Goal: Check status: Check status

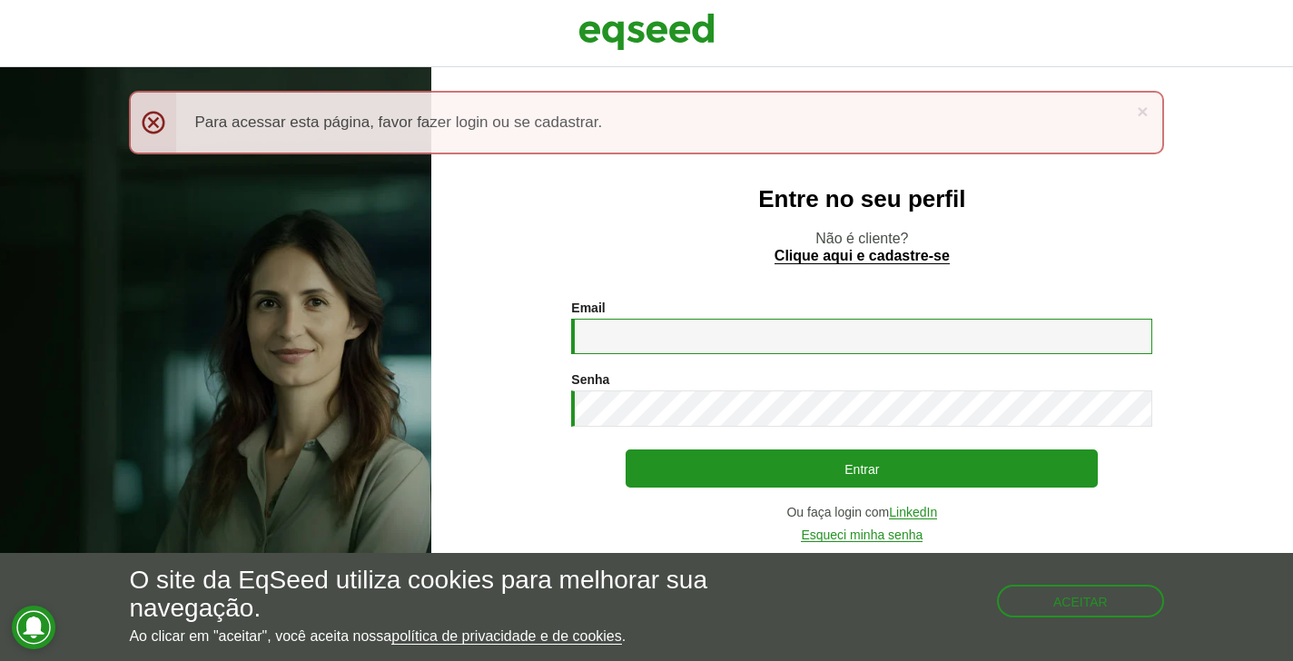
type input "**********"
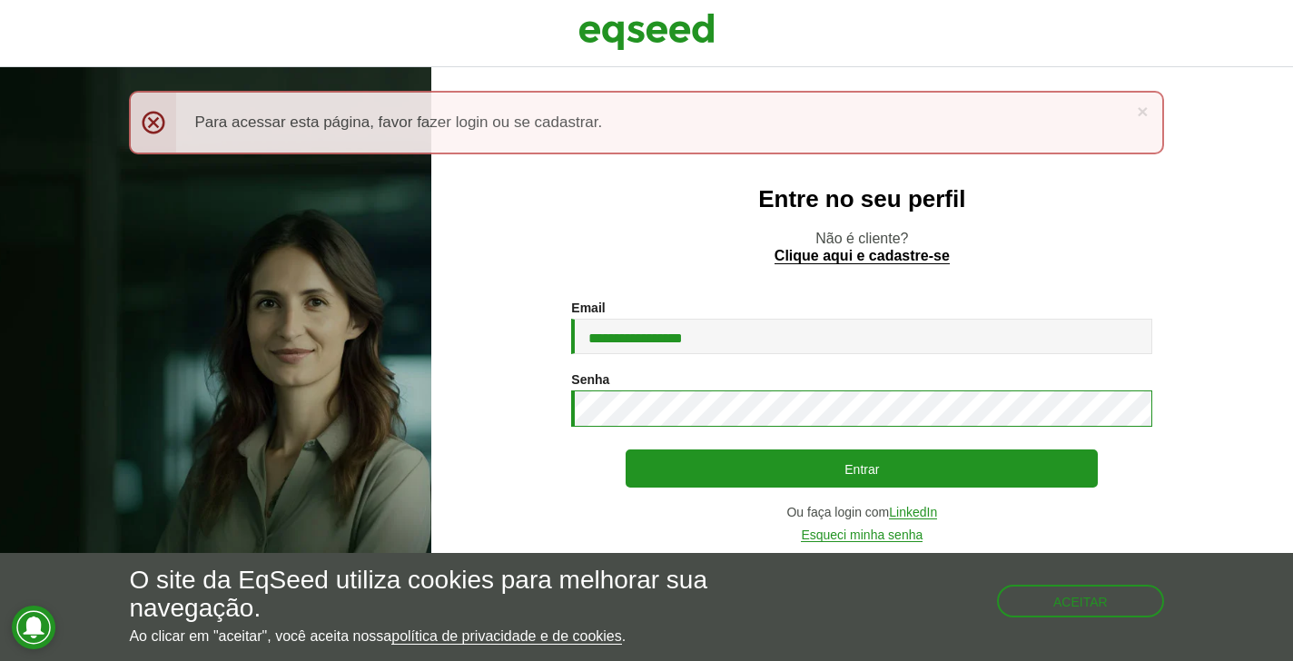
click at [862, 469] on button "Entrar" at bounding box center [862, 469] width 472 height 38
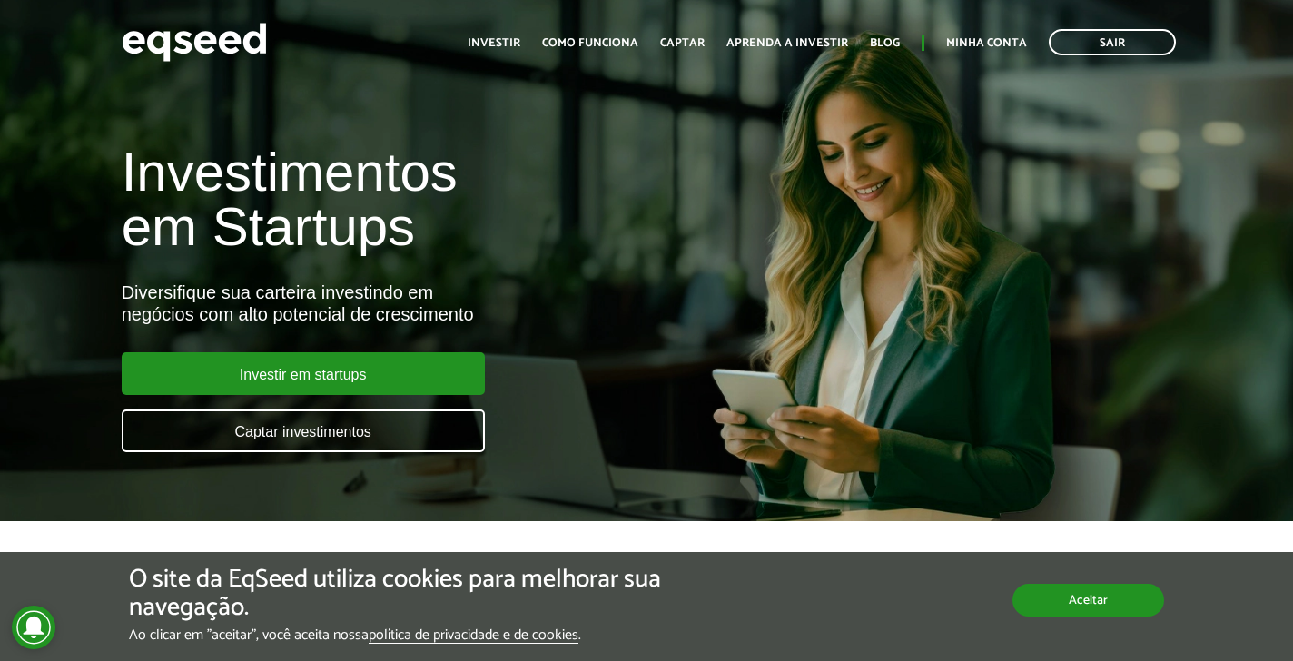
click at [1079, 599] on button "Aceitar" at bounding box center [1089, 600] width 152 height 33
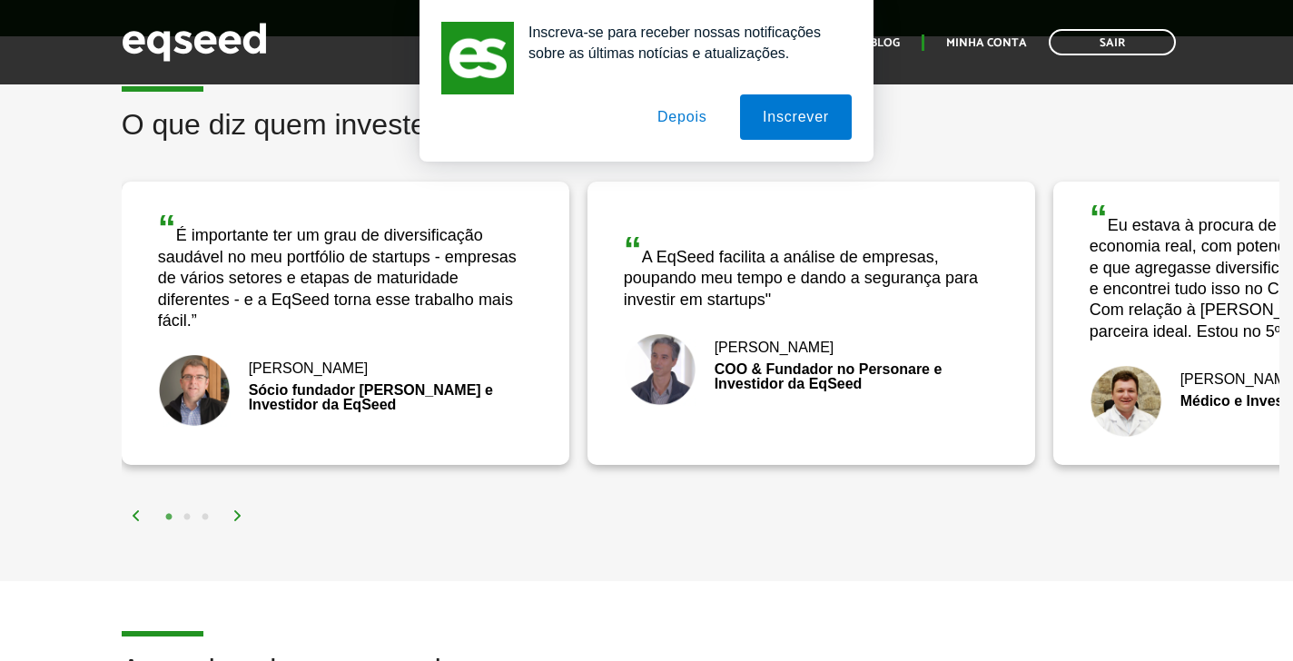
scroll to position [2515, 0]
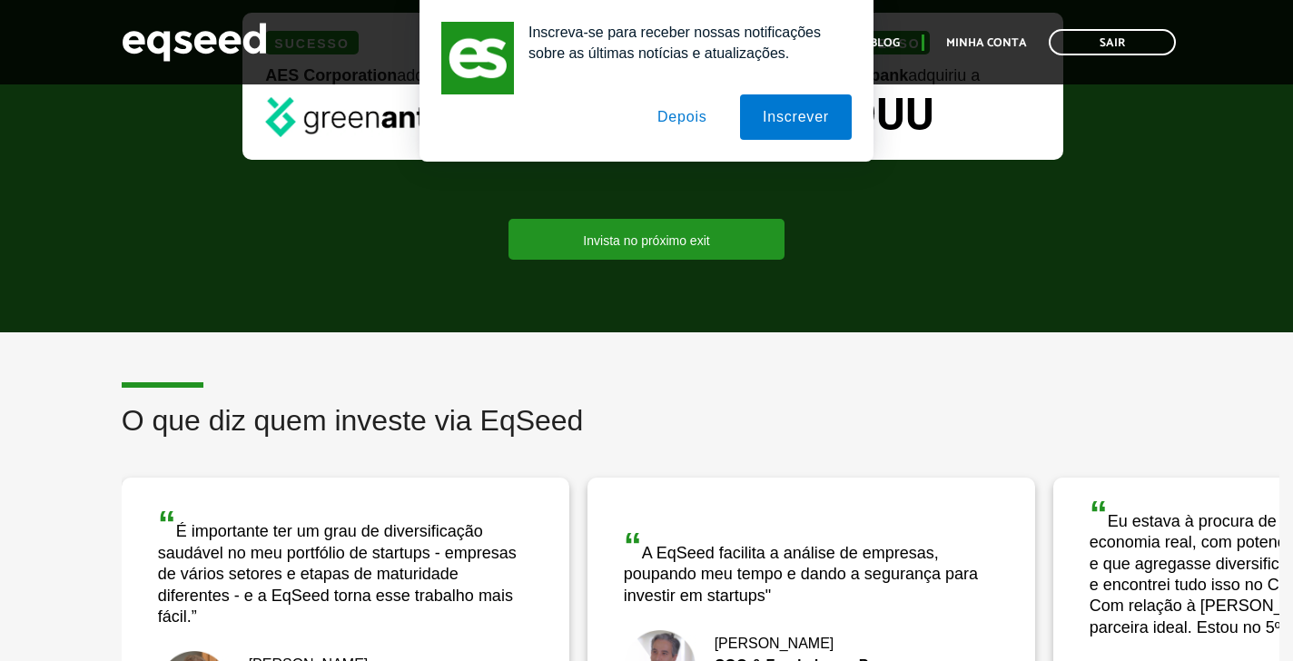
click at [671, 111] on button "Depois" at bounding box center [682, 116] width 95 height 45
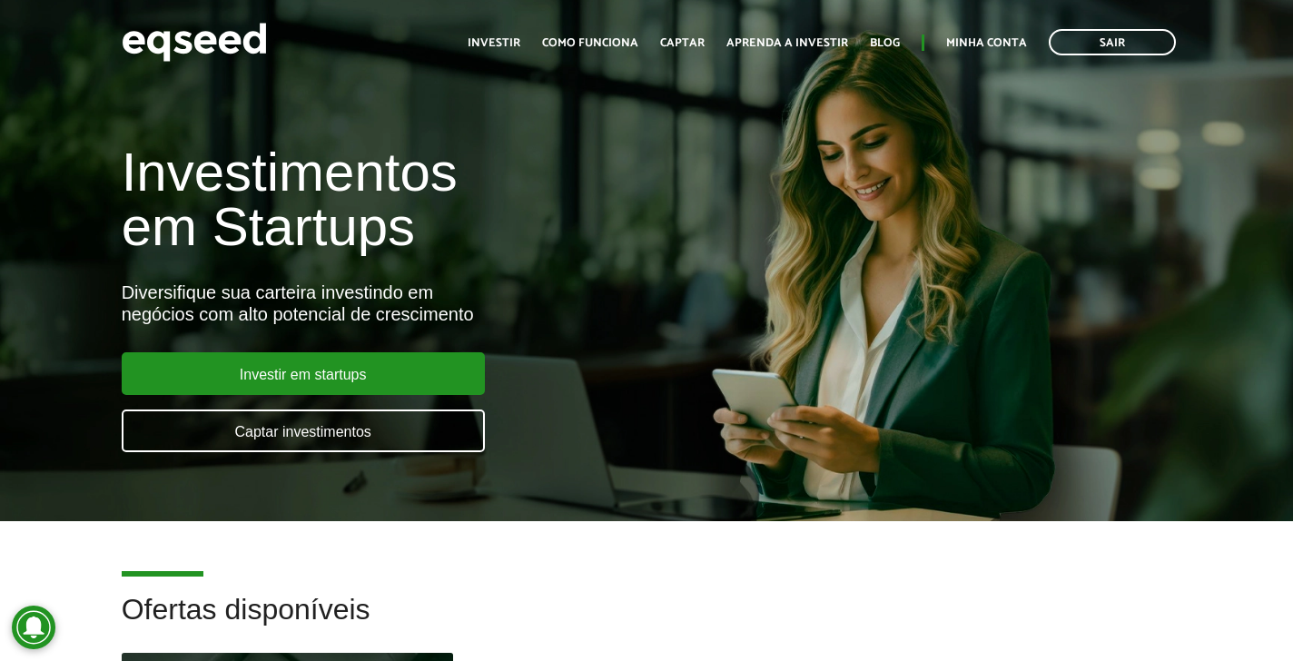
scroll to position [0, 0]
click at [992, 37] on link "Minha conta" at bounding box center [986, 43] width 81 height 12
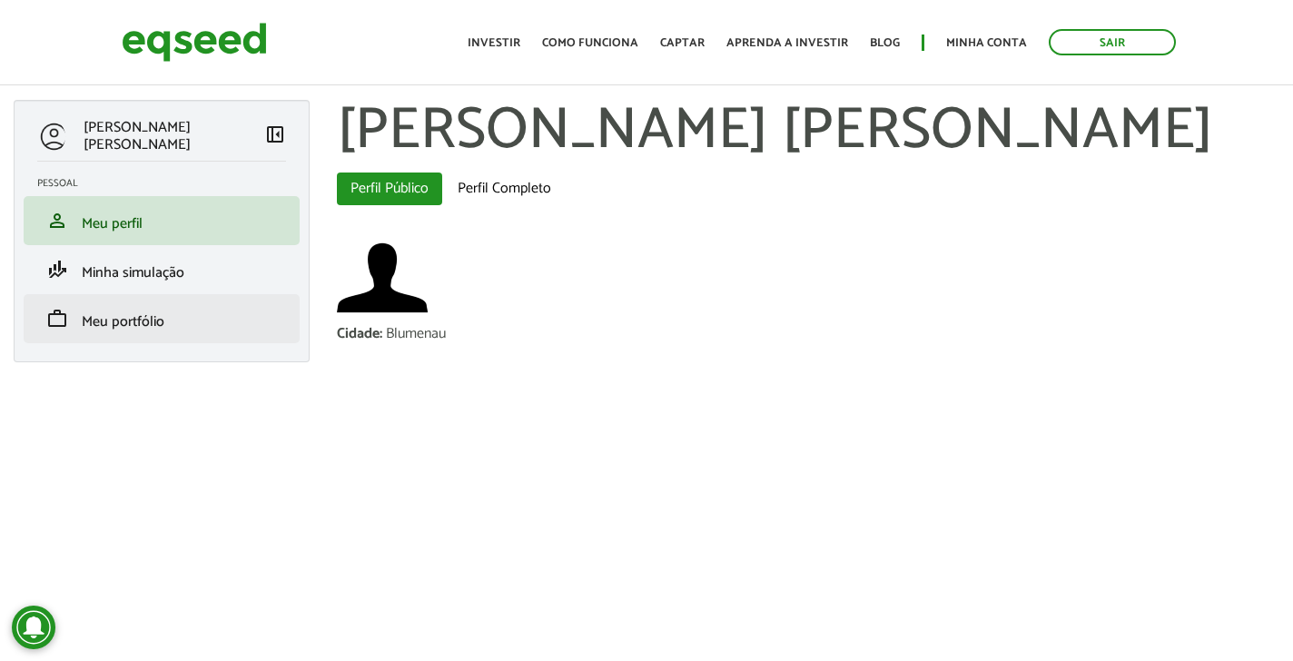
click at [120, 322] on span "Meu portfólio" at bounding box center [123, 322] width 83 height 25
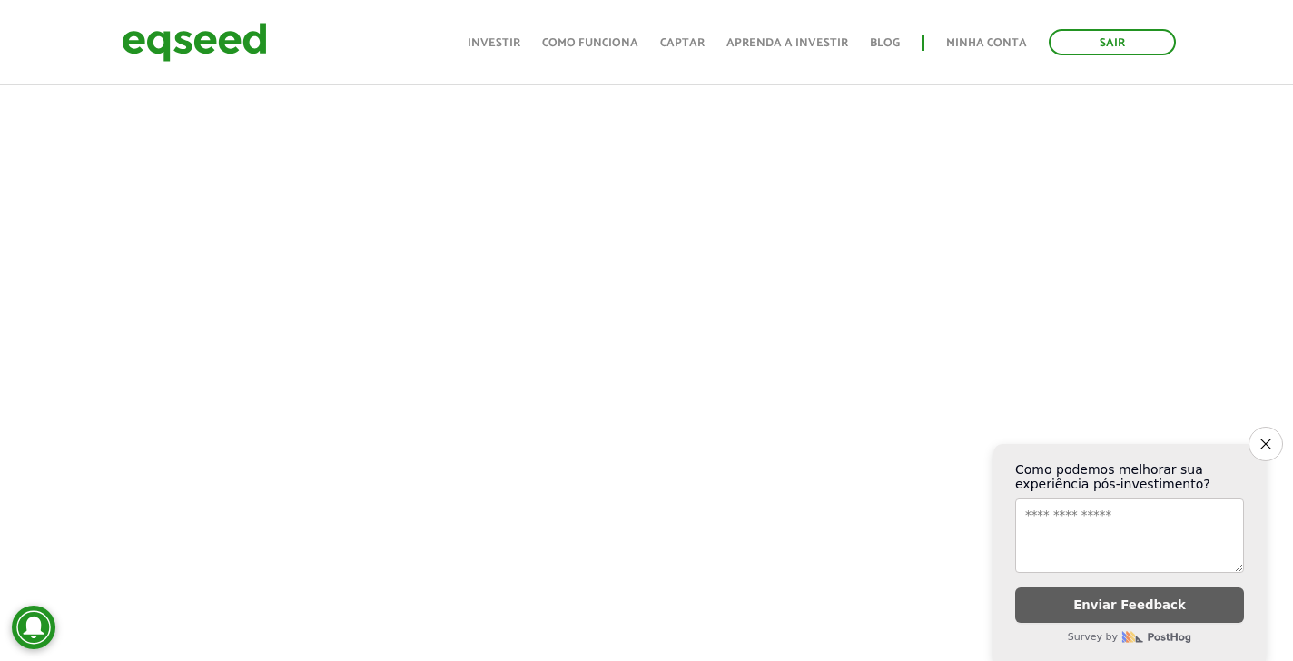
scroll to position [886, 0]
click at [1262, 450] on icon "Close survey" at bounding box center [1266, 444] width 12 height 12
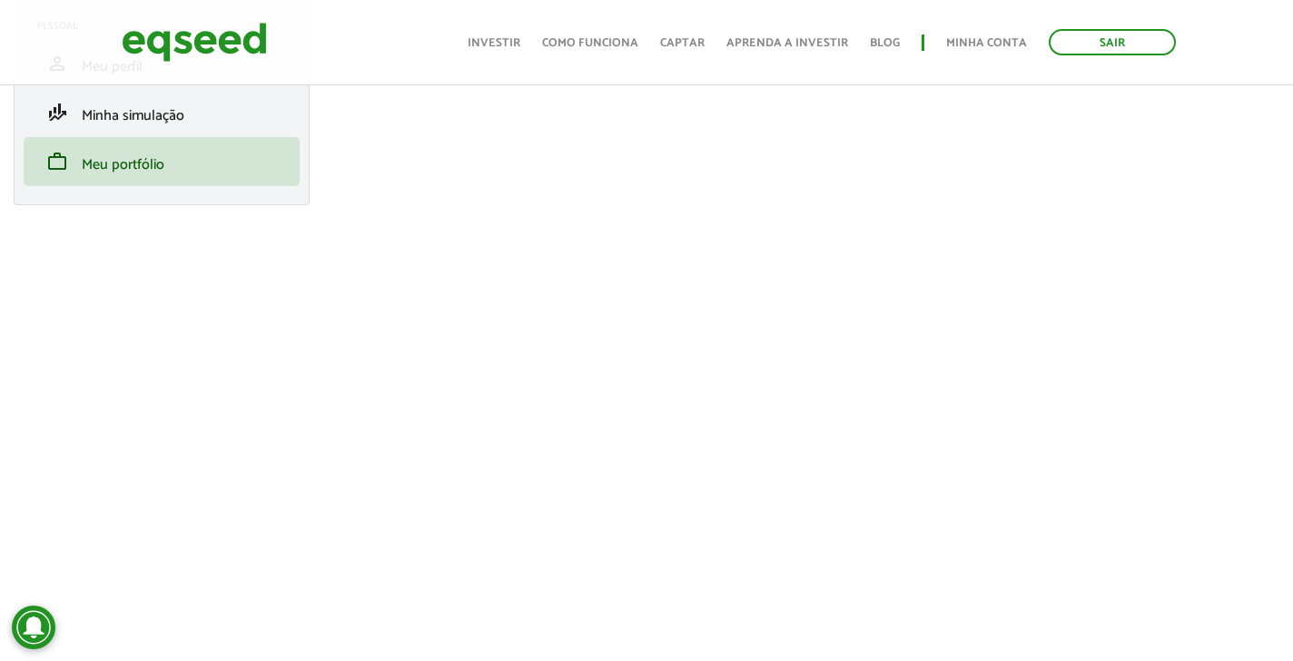
scroll to position [209, 0]
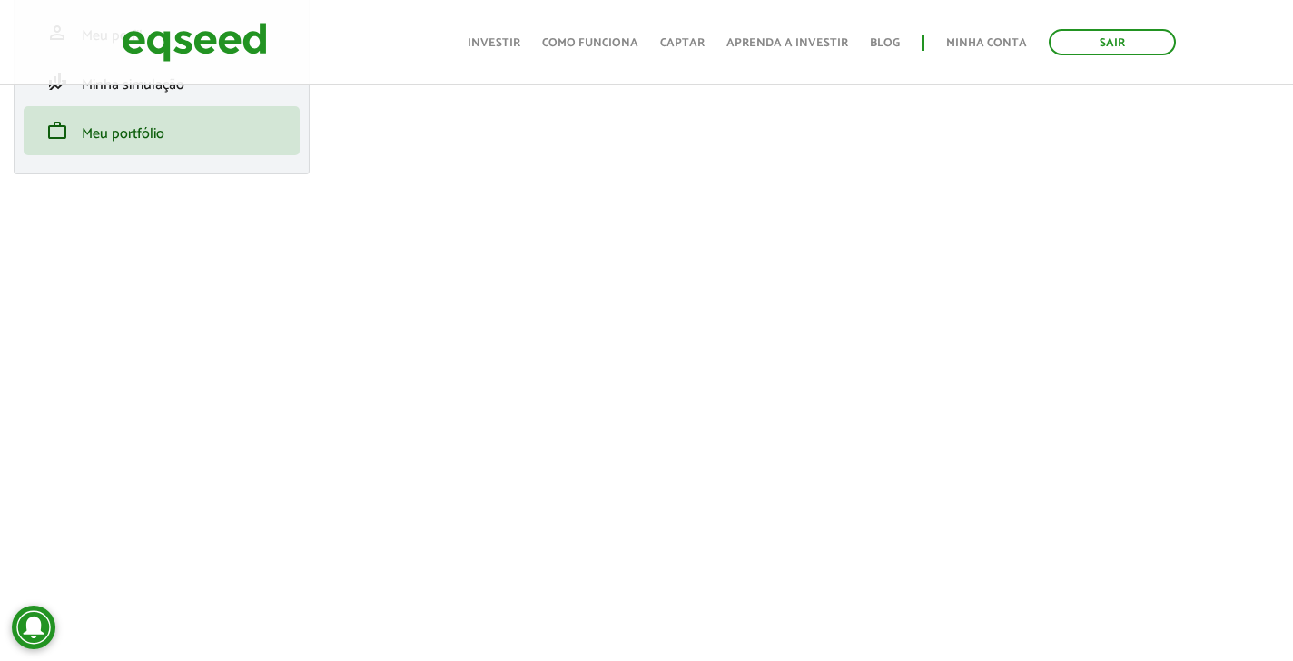
scroll to position [240, 0]
